Goal: Communication & Community: Ask a question

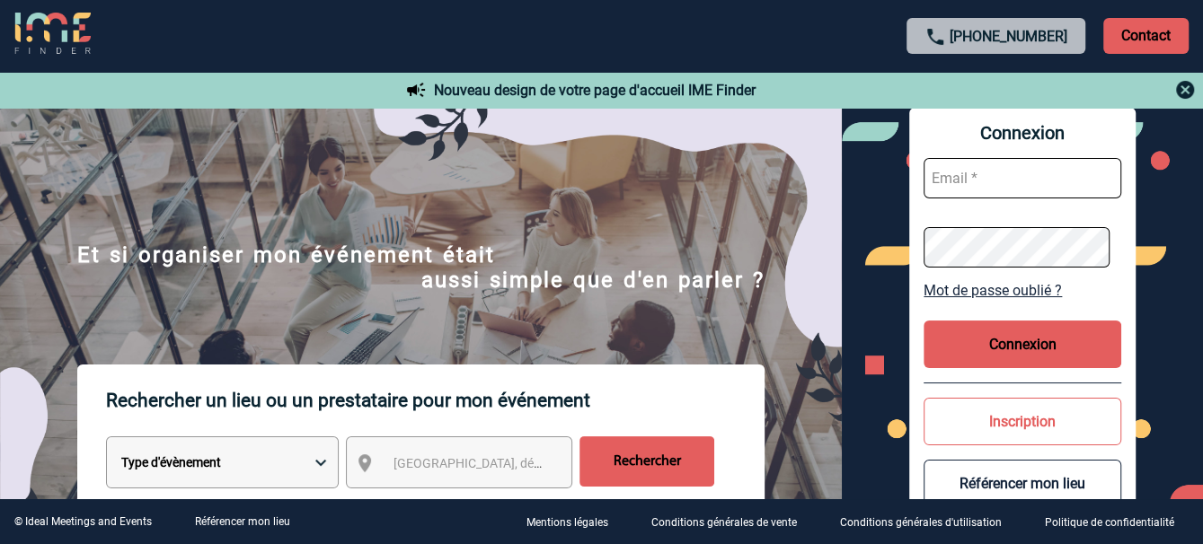
click at [984, 173] on input "text" at bounding box center [1022, 178] width 198 height 40
type input "nathalie.gozias@capgemini.com"
click at [1021, 343] on button "Connexion" at bounding box center [1022, 345] width 198 height 48
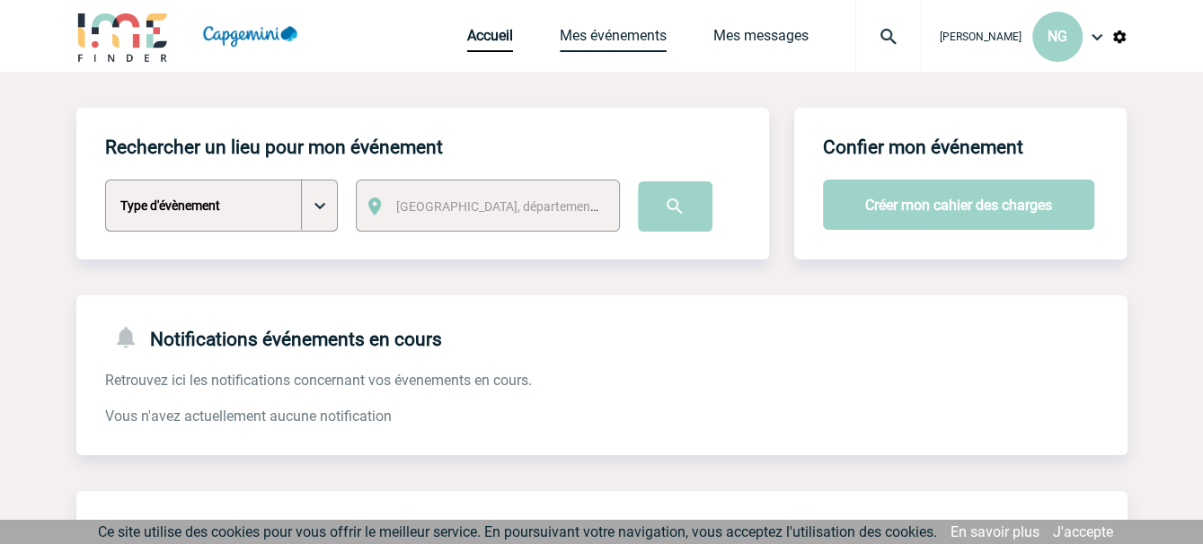
click at [610, 40] on link "Mes événements" at bounding box center [613, 39] width 107 height 25
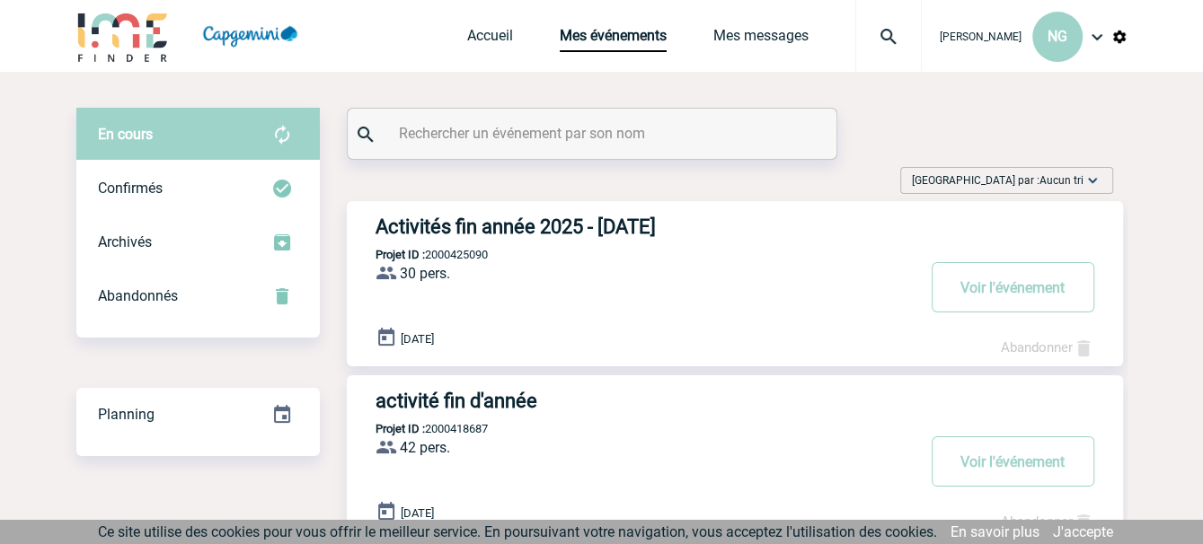
click at [595, 223] on h3 "Activités fin année 2025 - [DATE]" at bounding box center [644, 227] width 539 height 22
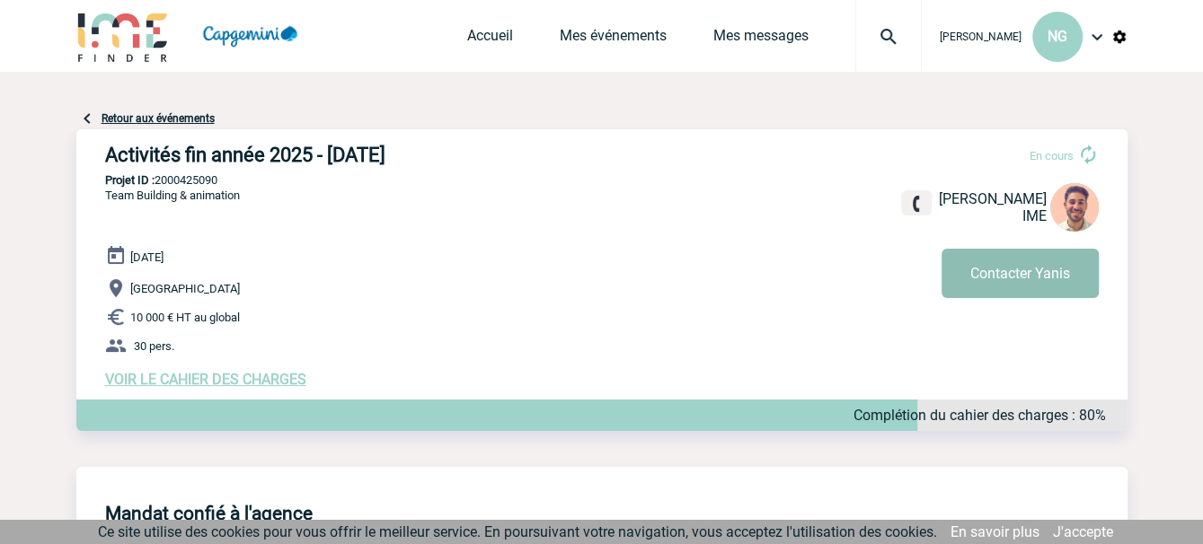
click at [1019, 274] on button "Contacter Yanis" at bounding box center [1019, 273] width 157 height 49
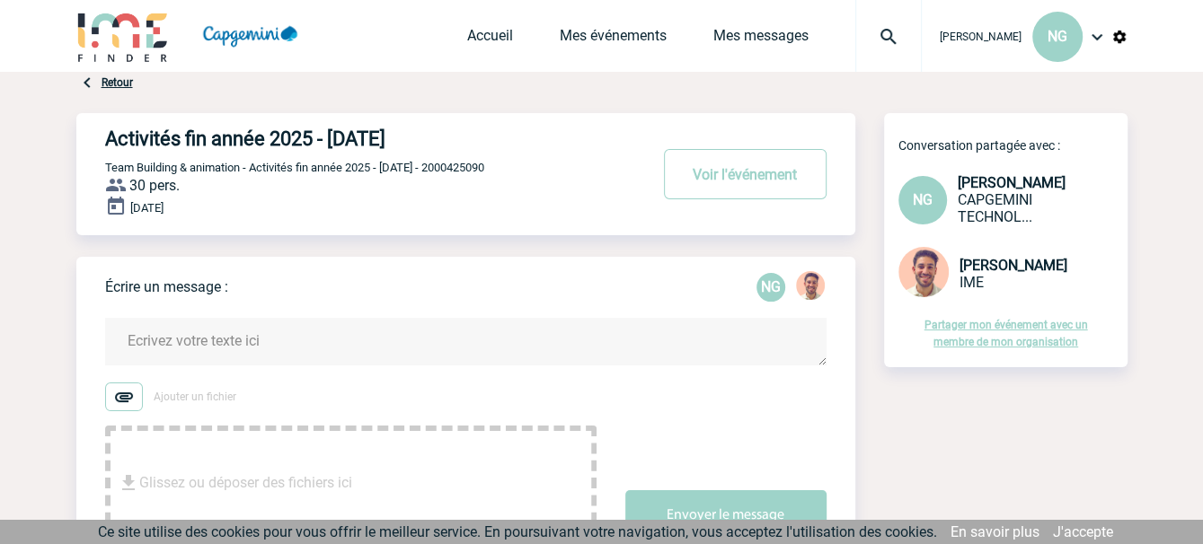
click at [283, 339] on textarea at bounding box center [465, 342] width 721 height 48
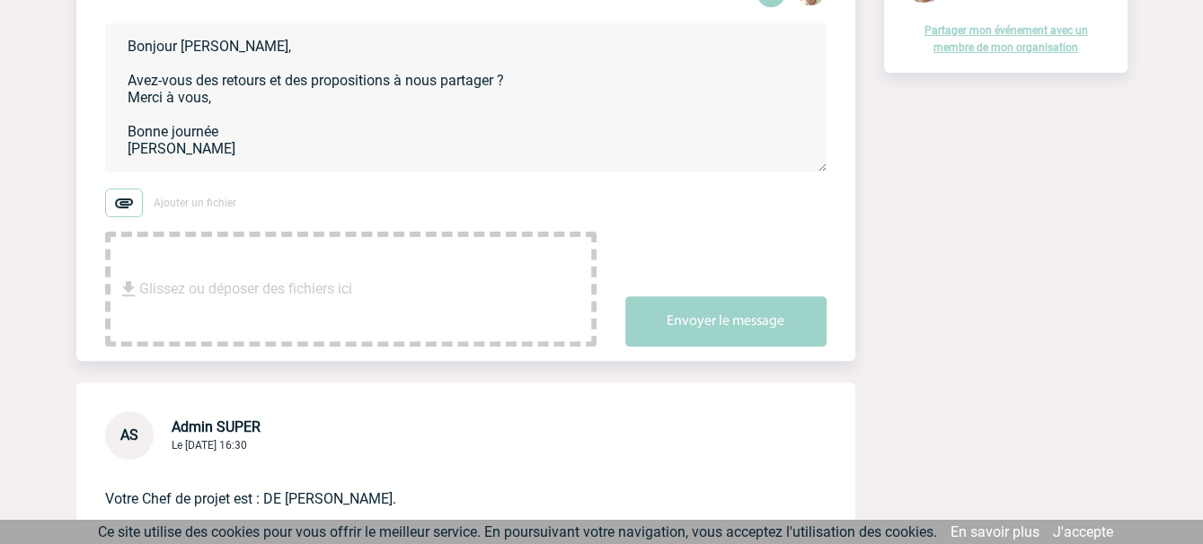
scroll to position [296, 0]
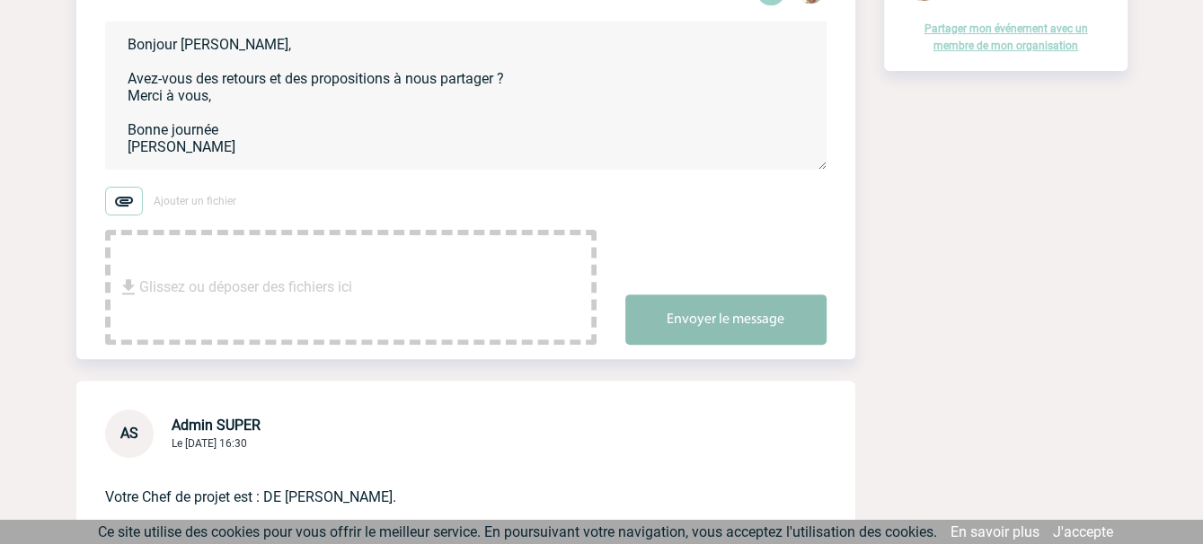
type textarea "Bonjour [PERSON_NAME], Avez-vous des retours et des propositions à nous partage…"
click at [729, 322] on button "Envoyer le message" at bounding box center [725, 320] width 201 height 50
